Goal: Task Accomplishment & Management: Use online tool/utility

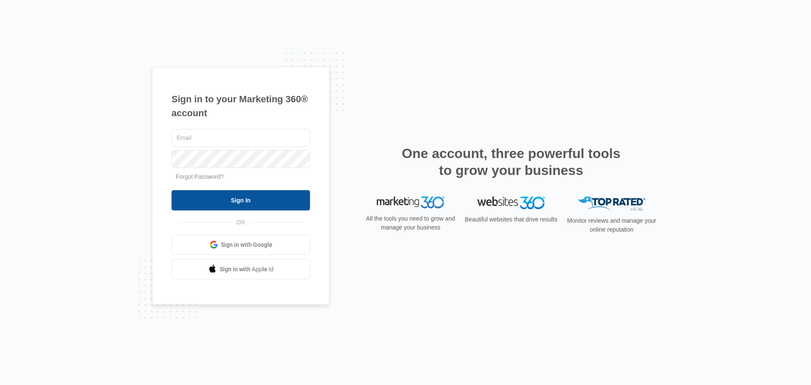
type input "[EMAIL_ADDRESS][DOMAIN_NAME]"
click at [239, 198] on input "Sign In" at bounding box center [240, 200] width 138 height 20
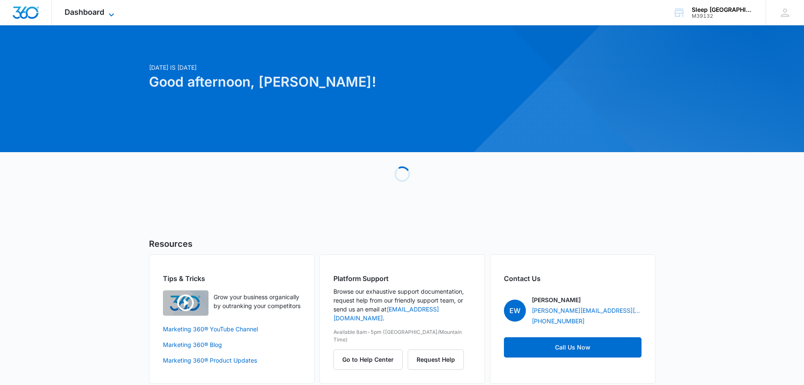
click at [93, 10] on span "Dashboard" at bounding box center [85, 12] width 40 height 9
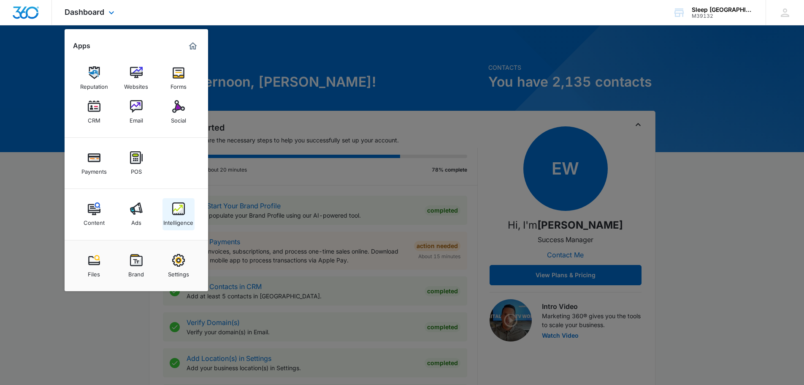
click at [168, 212] on link "Intelligence" at bounding box center [179, 214] width 32 height 32
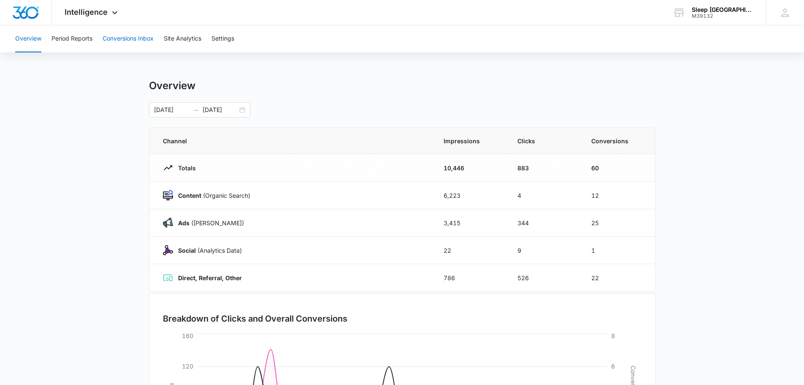
click at [137, 38] on button "Conversions Inbox" at bounding box center [128, 38] width 51 height 27
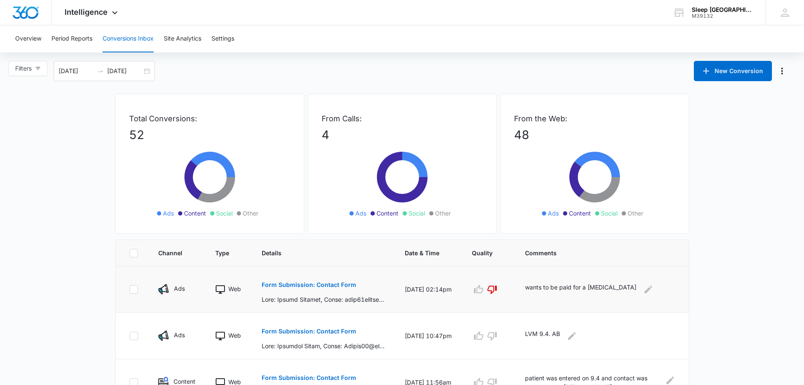
click at [303, 283] on p "Form Submission: Contact Form" at bounding box center [309, 285] width 95 height 6
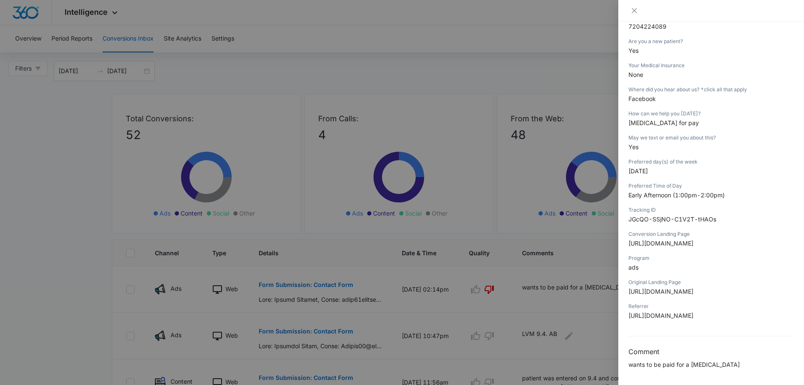
scroll to position [253, 0]
click at [633, 7] on icon "close" at bounding box center [634, 10] width 7 height 7
